Goal: Task Accomplishment & Management: Complete application form

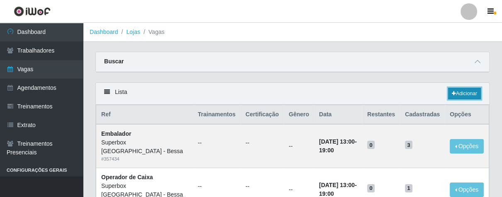
click at [454, 94] on link "Adicionar" at bounding box center [464, 94] width 33 height 12
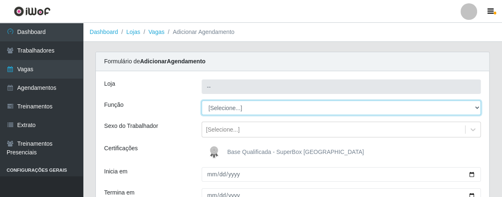
click at [236, 108] on select "[Selecione...] ASG ASG + ASG ++ Embalador Embalador + Embalador ++ Operador de …" at bounding box center [340, 108] width 279 height 15
type input "Superbox [GEOGRAPHIC_DATA] - Bessa"
select select "1"
click at [201, 101] on select "[Selecione...] ASG ASG + ASG ++ Embalador Embalador + Embalador ++ Operador de …" at bounding box center [340, 108] width 279 height 15
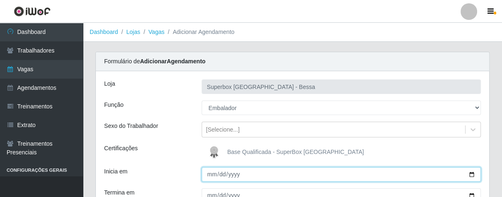
click at [209, 175] on input "Inicia em" at bounding box center [340, 174] width 279 height 15
type input "[DATE]"
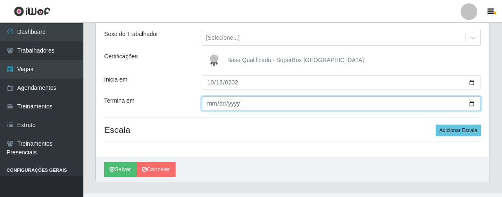
click at [205, 104] on input "Termina em" at bounding box center [340, 104] width 279 height 15
type input "[DATE]"
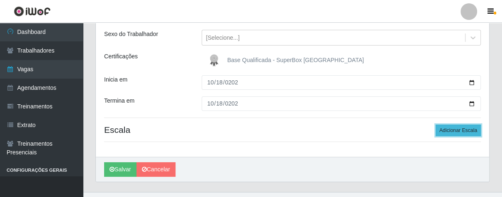
click at [470, 128] on button "Adicionar Escala" at bounding box center [457, 131] width 45 height 12
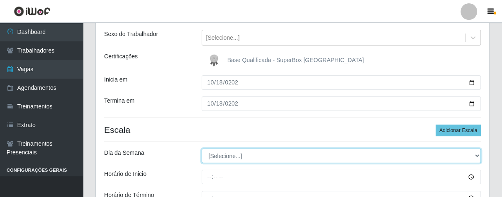
click at [235, 156] on select "[Selecione...] Segunda Terça Quarta Quinta Sexta Sábado Domingo" at bounding box center [340, 156] width 279 height 15
select select "6"
click at [201, 149] on select "[Selecione...] Segunda Terça Quarta Quinta Sexta Sábado Domingo" at bounding box center [340, 156] width 279 height 15
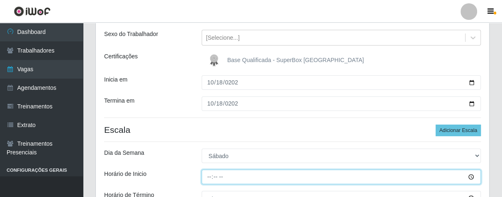
click at [206, 177] on input "Horário de Inicio" at bounding box center [340, 177] width 279 height 15
type input "07:00"
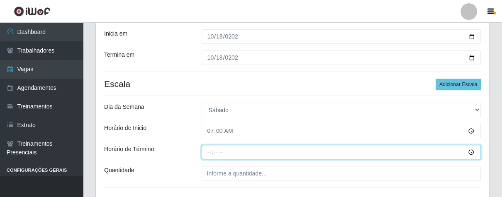
click at [209, 152] on input "Horário de Término" at bounding box center [340, 152] width 279 height 15
type input "13:00"
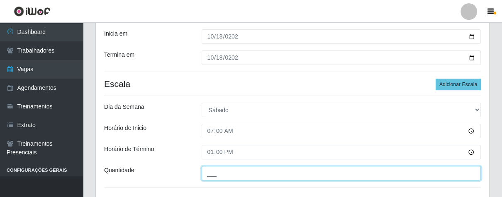
click at [226, 175] on input "___" at bounding box center [340, 173] width 279 height 15
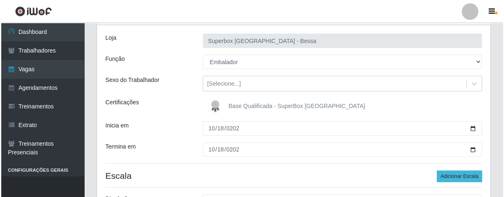
scroll to position [199, 0]
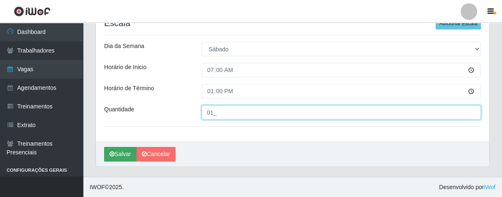
type input "01_"
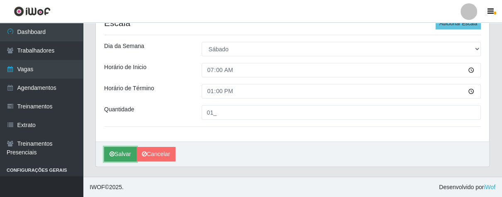
click at [116, 157] on button "Salvar" at bounding box center [120, 154] width 32 height 15
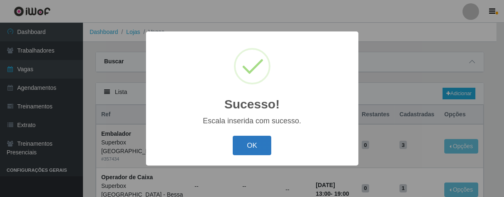
click at [243, 146] on button "OK" at bounding box center [252, 145] width 39 height 19
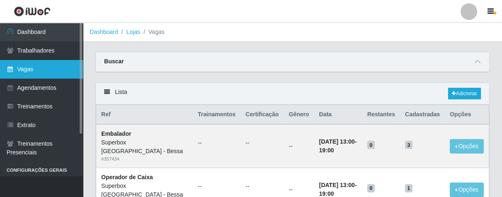
click at [58, 72] on link "Vagas" at bounding box center [41, 69] width 83 height 19
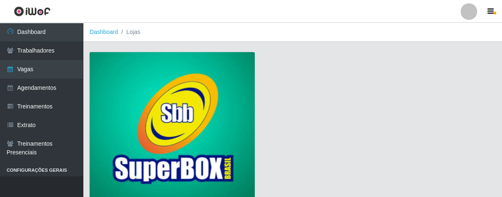
scroll to position [63, 0]
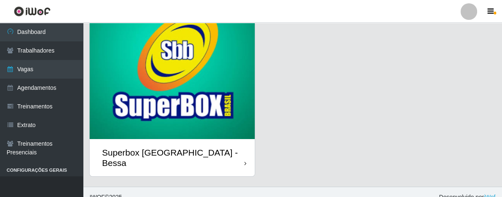
click at [245, 161] on icon at bounding box center [245, 164] width 2 height 6
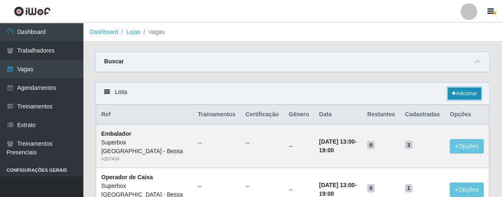
click at [454, 92] on link "Adicionar" at bounding box center [464, 94] width 33 height 12
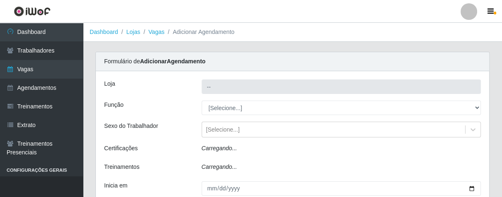
type input "Superbox [GEOGRAPHIC_DATA] - Bessa"
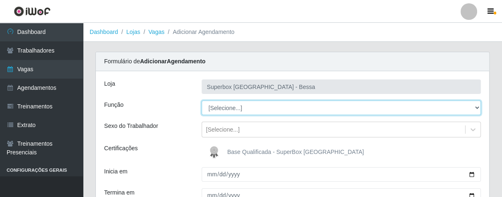
click at [229, 110] on select "[Selecione...] ASG ASG + ASG ++ Embalador Embalador + Embalador ++ Operador de …" at bounding box center [340, 108] width 279 height 15
select select "1"
click at [201, 101] on select "[Selecione...] ASG ASG + ASG ++ Embalador Embalador + Embalador ++ Operador de …" at bounding box center [340, 108] width 279 height 15
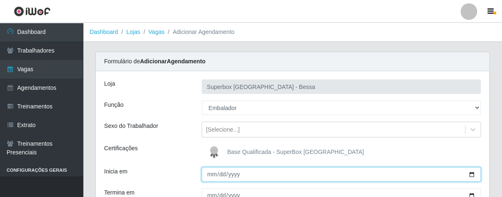
click at [209, 175] on input "Inicia em" at bounding box center [340, 174] width 279 height 15
click at [209, 174] on input "Inicia em" at bounding box center [340, 174] width 279 height 15
type input "[DATE]"
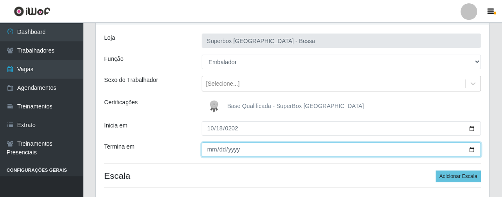
click at [208, 148] on input "Termina em" at bounding box center [340, 150] width 279 height 15
type input "0002-10-18"
type input "[DATE]"
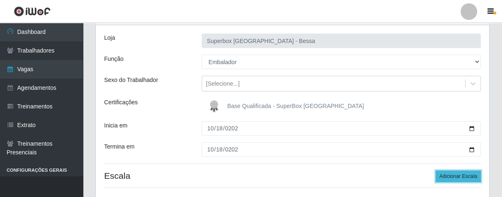
click at [446, 175] on button "Adicionar Escala" at bounding box center [457, 177] width 45 height 12
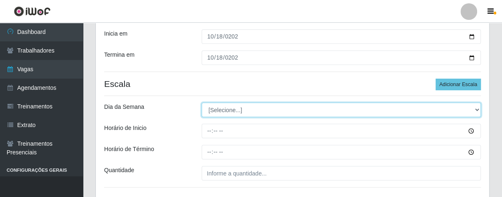
click at [229, 111] on select "[Selecione...] Segunda Terça Quarta Quinta Sexta Sábado Domingo" at bounding box center [340, 110] width 279 height 15
select select "6"
click at [201, 103] on select "[Selecione...] Segunda Terça Quarta Quinta Sexta Sábado Domingo" at bounding box center [340, 110] width 279 height 15
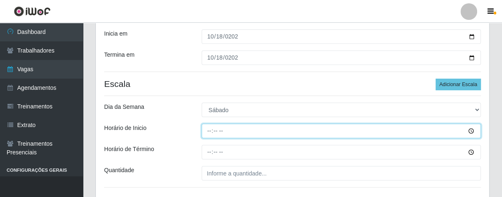
click at [207, 129] on input "Horário de Inicio" at bounding box center [340, 131] width 279 height 15
type input "16:00"
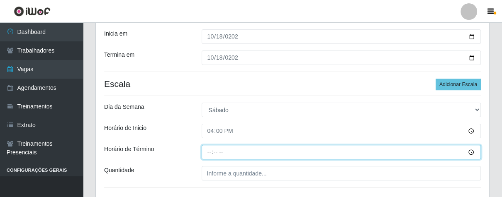
click at [212, 148] on input "Horário de Término" at bounding box center [340, 152] width 279 height 15
type input "21:00"
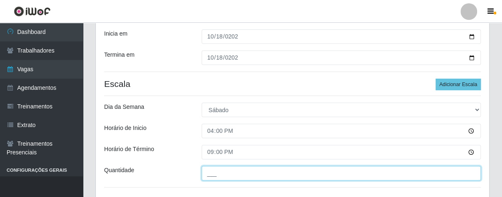
click at [216, 176] on input "___" at bounding box center [340, 173] width 279 height 15
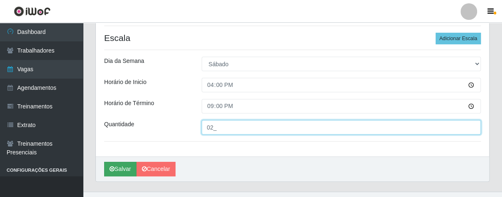
type input "02_"
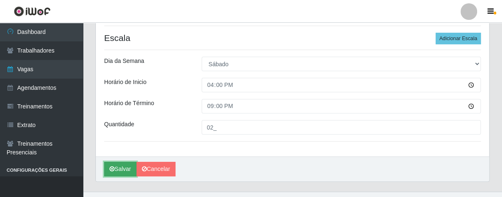
click at [114, 170] on icon "submit" at bounding box center [111, 169] width 5 height 6
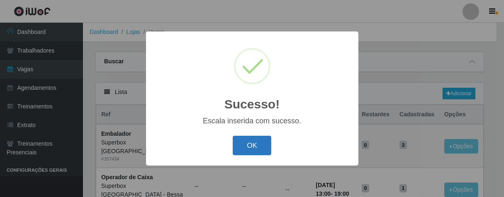
click at [242, 151] on button "OK" at bounding box center [252, 145] width 39 height 19
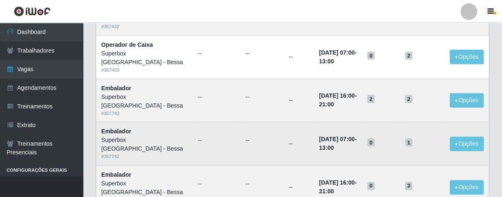
scroll to position [174, 0]
